Goal: Check status: Check status

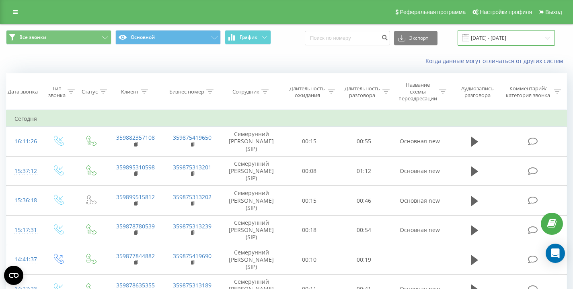
click at [498, 40] on input "[DATE] - [DATE]" at bounding box center [505, 38] width 97 height 16
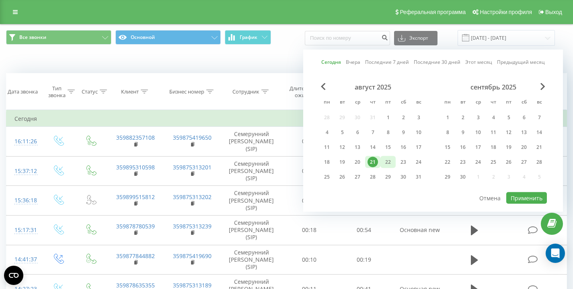
click at [386, 164] on div "22" at bounding box center [388, 162] width 10 height 10
click at [534, 200] on button "Применить" at bounding box center [526, 198] width 41 height 12
type input "[DATE] - [DATE]"
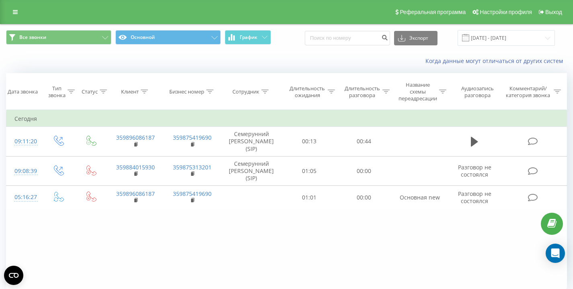
click at [295, 49] on div "Все звонки Основной График Экспорт .csv .xls .xlsx [DATE] - [DATE]" at bounding box center [286, 38] width 572 height 27
click at [295, 48] on div "Все звонки Основной График Экспорт .csv .xls .xlsx [DATE] - [DATE]" at bounding box center [286, 38] width 572 height 27
click at [296, 44] on div "Все звонки Основной График Экспорт .csv .xls .xlsx [DATE] - [DATE]" at bounding box center [286, 38] width 561 height 16
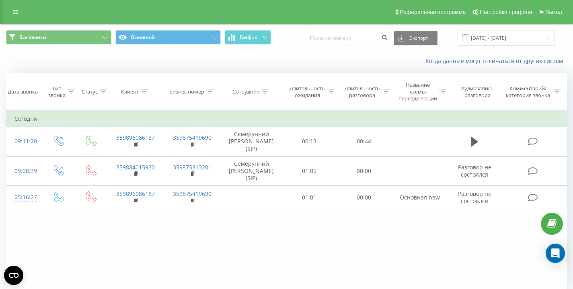
click at [296, 44] on div "Все звонки Основной График Экспорт .csv .xls .xlsx [DATE] - [DATE]" at bounding box center [286, 38] width 561 height 16
click at [49, 60] on div "Когда данные могут отличаться от других систем" at bounding box center [286, 60] width 572 height 19
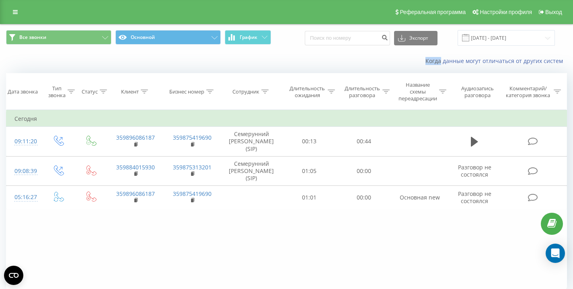
click at [49, 60] on div "Когда данные могут отличаться от других систем" at bounding box center [286, 60] width 572 height 19
click at [104, 54] on div "Когда данные могут отличаться от других систем" at bounding box center [286, 60] width 572 height 19
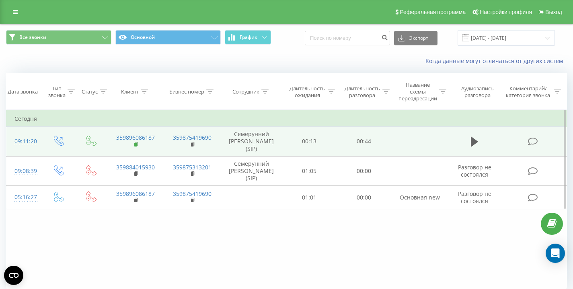
click at [135, 145] on rect at bounding box center [135, 145] width 2 height 4
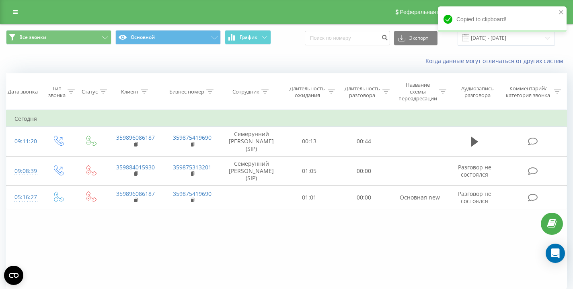
click at [76, 61] on div "Когда данные могут отличаться от других систем" at bounding box center [286, 60] width 572 height 19
click at [77, 61] on div "Когда данные могут отличаться от других систем" at bounding box center [286, 60] width 572 height 19
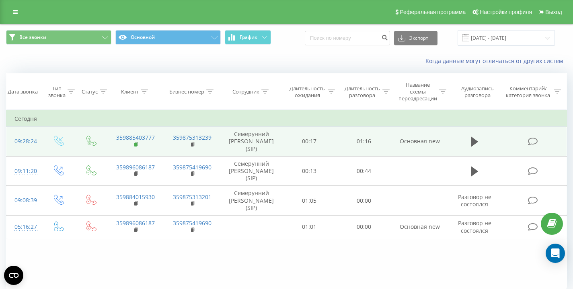
click at [136, 145] on rect at bounding box center [135, 145] width 2 height 4
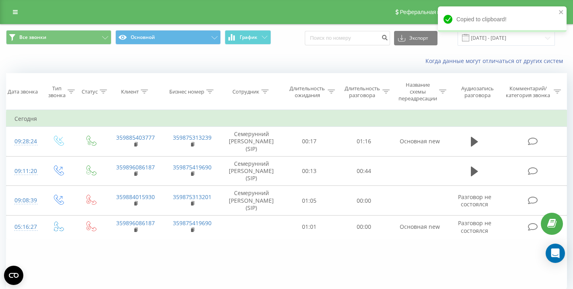
click at [46, 60] on div "Когда данные могут отличаться от других систем" at bounding box center [286, 60] width 572 height 19
